Goal: Task Accomplishment & Management: Complete application form

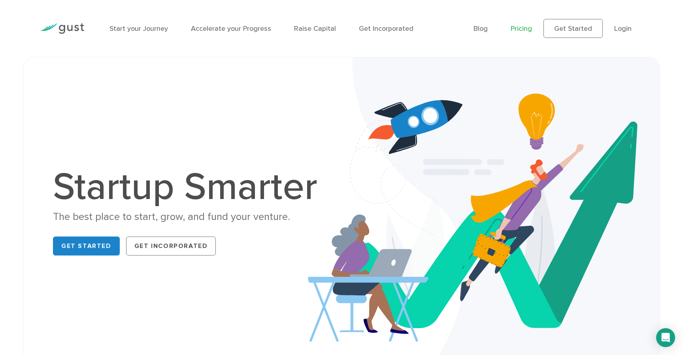
click at [525, 25] on link "Pricing" at bounding box center [521, 29] width 21 height 8
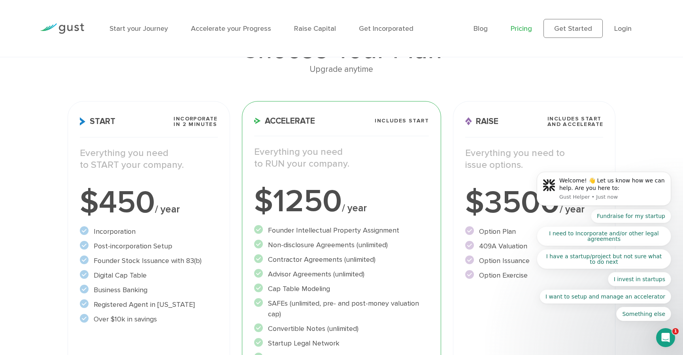
scroll to position [75, 0]
click at [126, 26] on link "Start your Journey" at bounding box center [138, 29] width 59 height 8
